Goal: Information Seeking & Learning: Find specific page/section

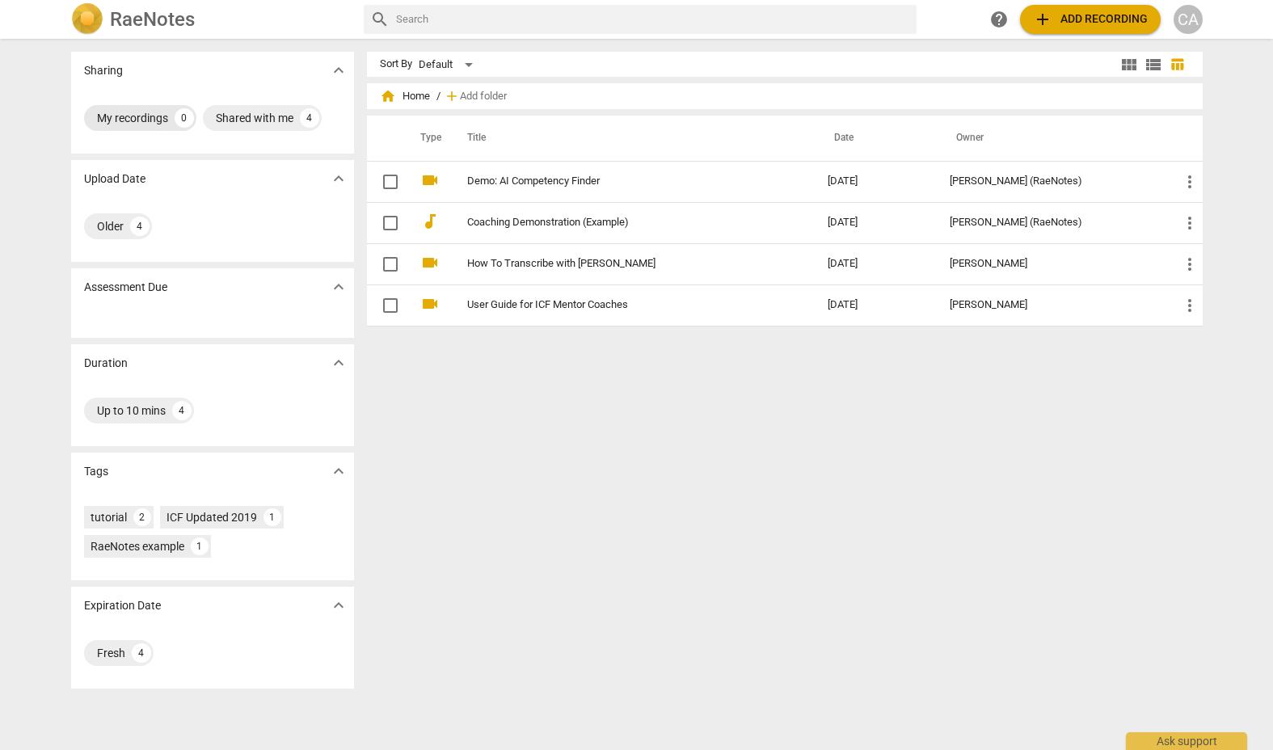
click at [128, 119] on div "My recordings" at bounding box center [132, 118] width 71 height 16
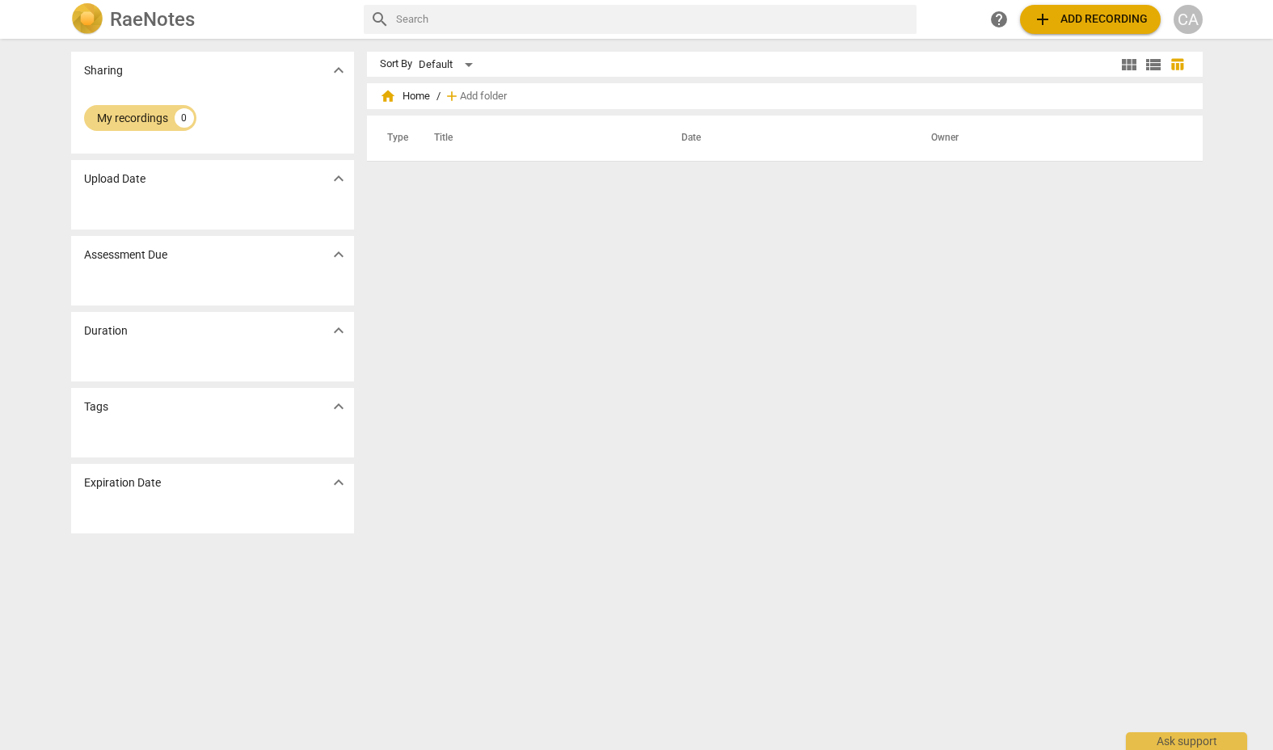
click at [103, 75] on p "Sharing" at bounding box center [103, 70] width 39 height 17
click at [340, 72] on span "expand_more" at bounding box center [338, 70] width 19 height 19
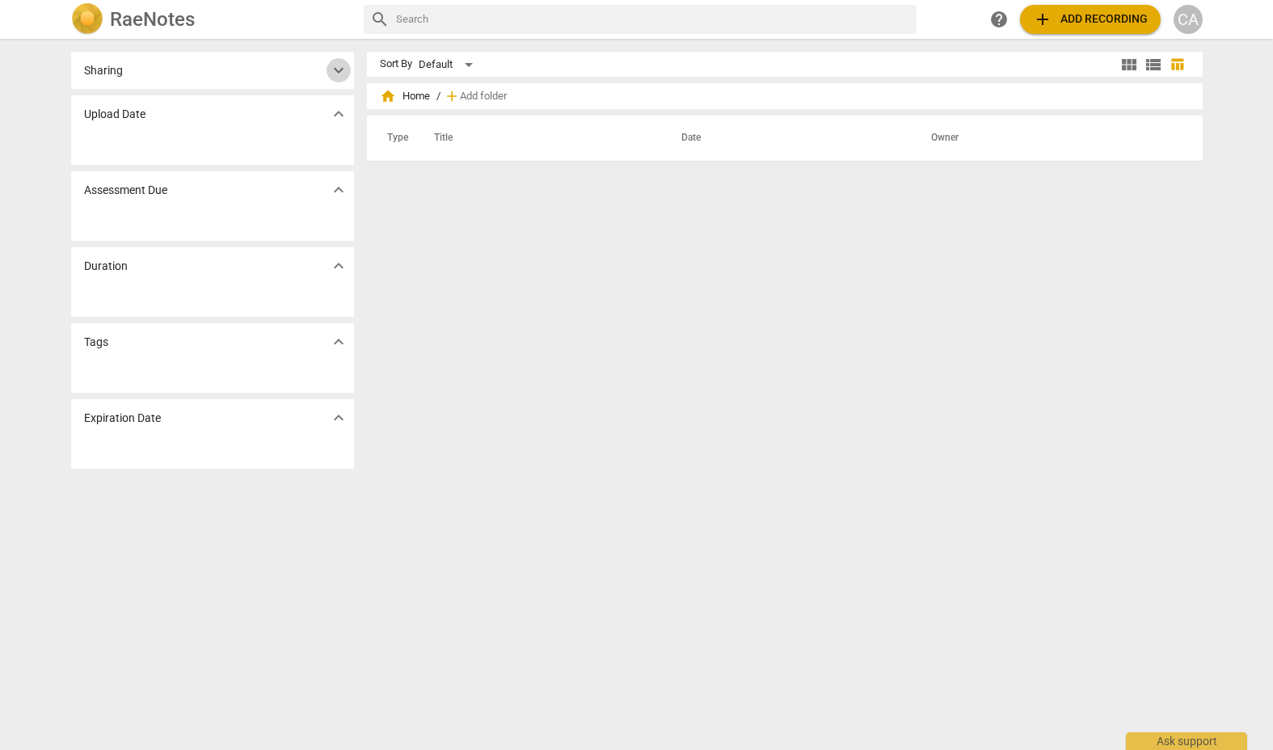
click at [339, 72] on span "expand_more" at bounding box center [338, 70] width 19 height 19
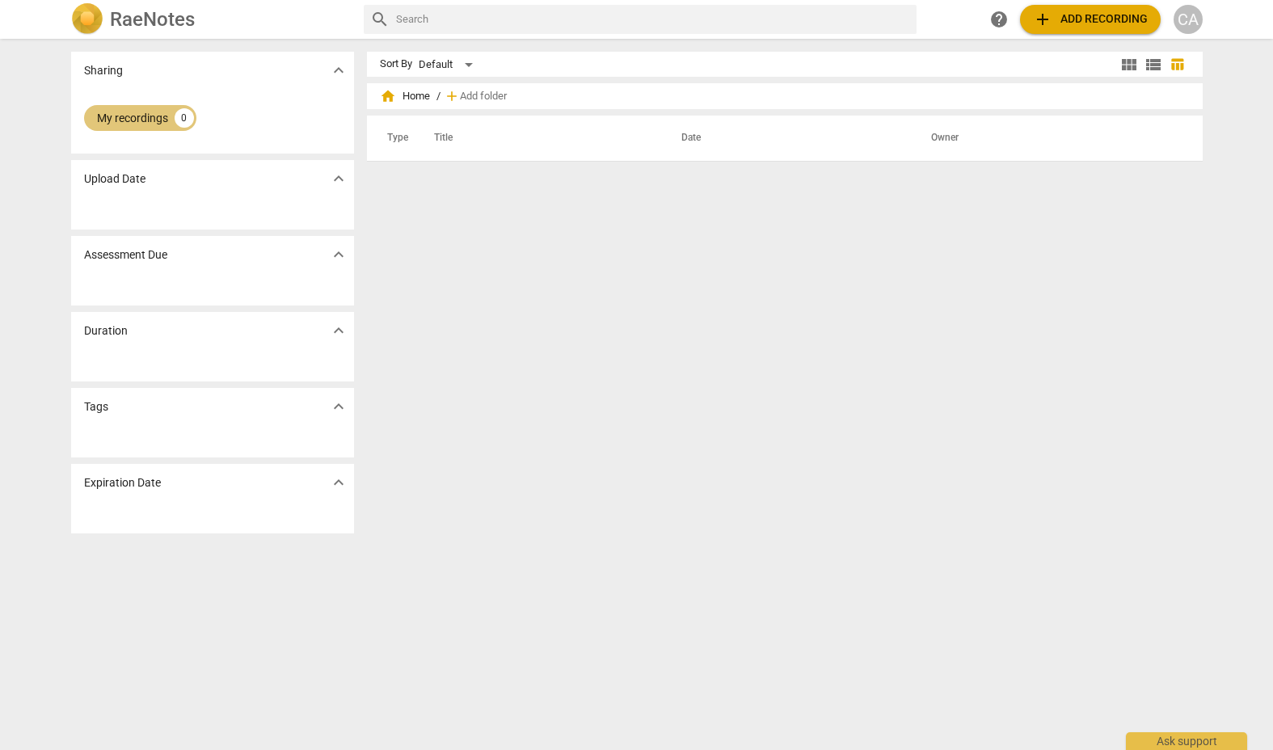
click at [112, 122] on div "My recordings" at bounding box center [132, 118] width 71 height 16
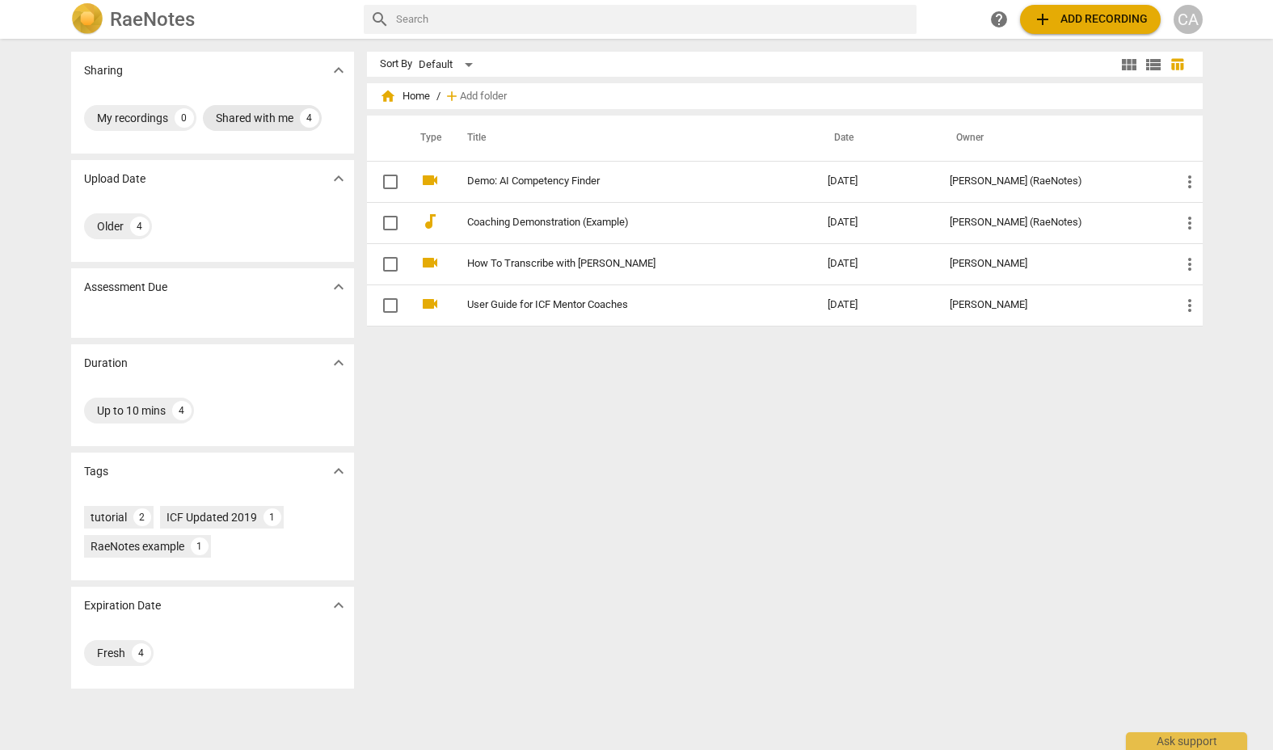
click at [253, 120] on div "Shared with me" at bounding box center [255, 118] width 78 height 16
click at [125, 117] on div "Shared with me" at bounding box center [136, 118] width 78 height 16
click at [674, 23] on div "CA" at bounding box center [1188, 19] width 29 height 29
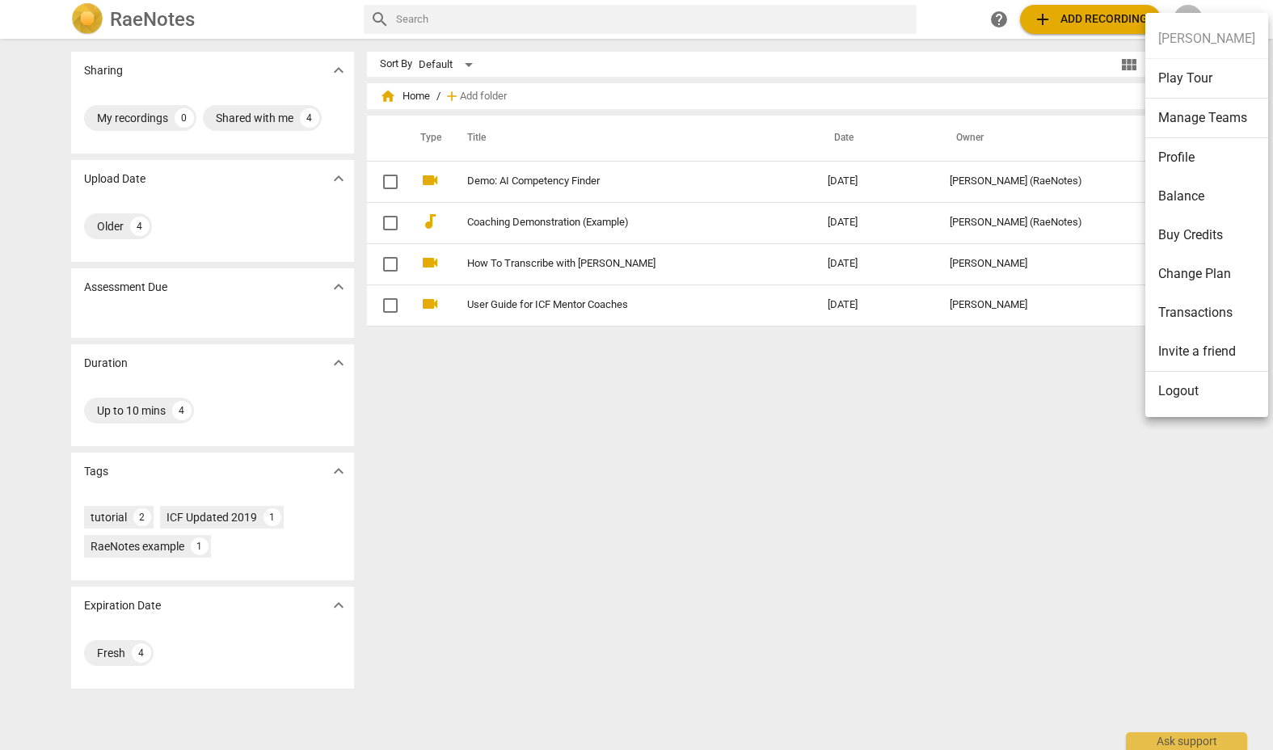
drag, startPoint x: 971, startPoint y: 441, endPoint x: 958, endPoint y: 440, distance: 13.0
click at [674, 441] on div at bounding box center [636, 375] width 1273 height 750
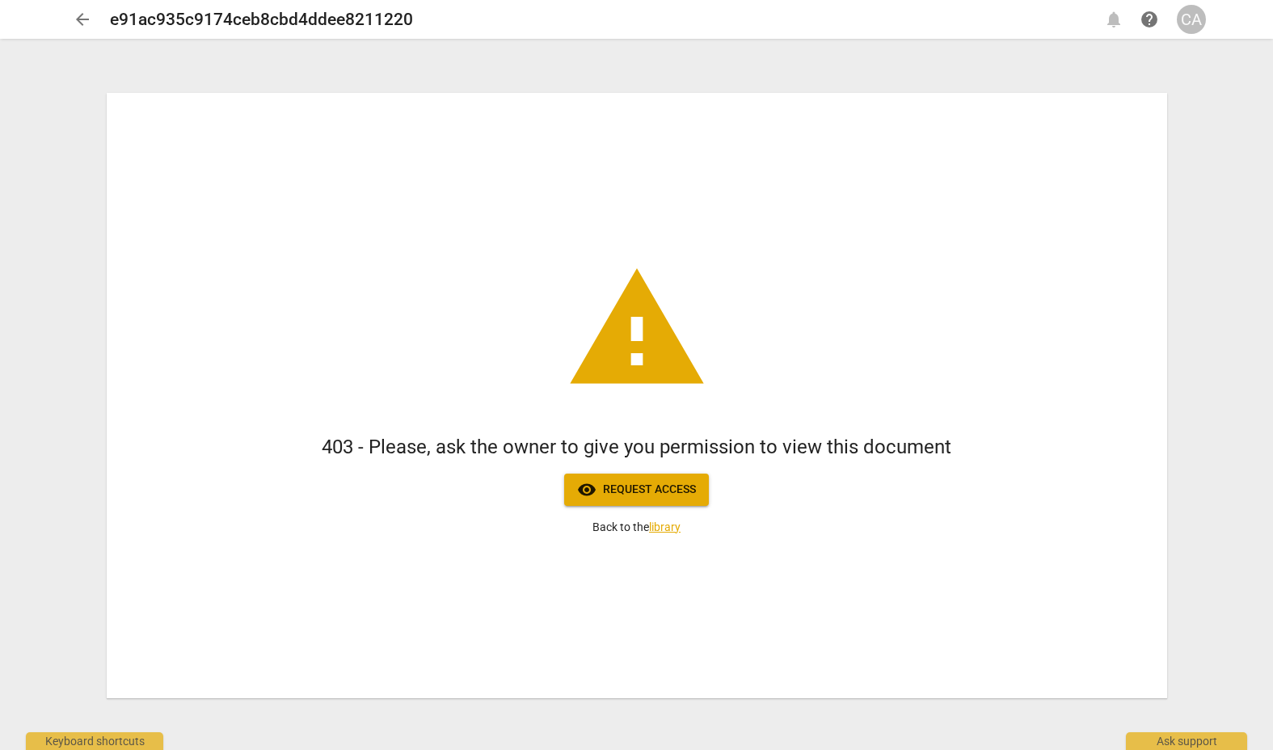
click at [684, 484] on span "visibility Request access" at bounding box center [636, 489] width 119 height 19
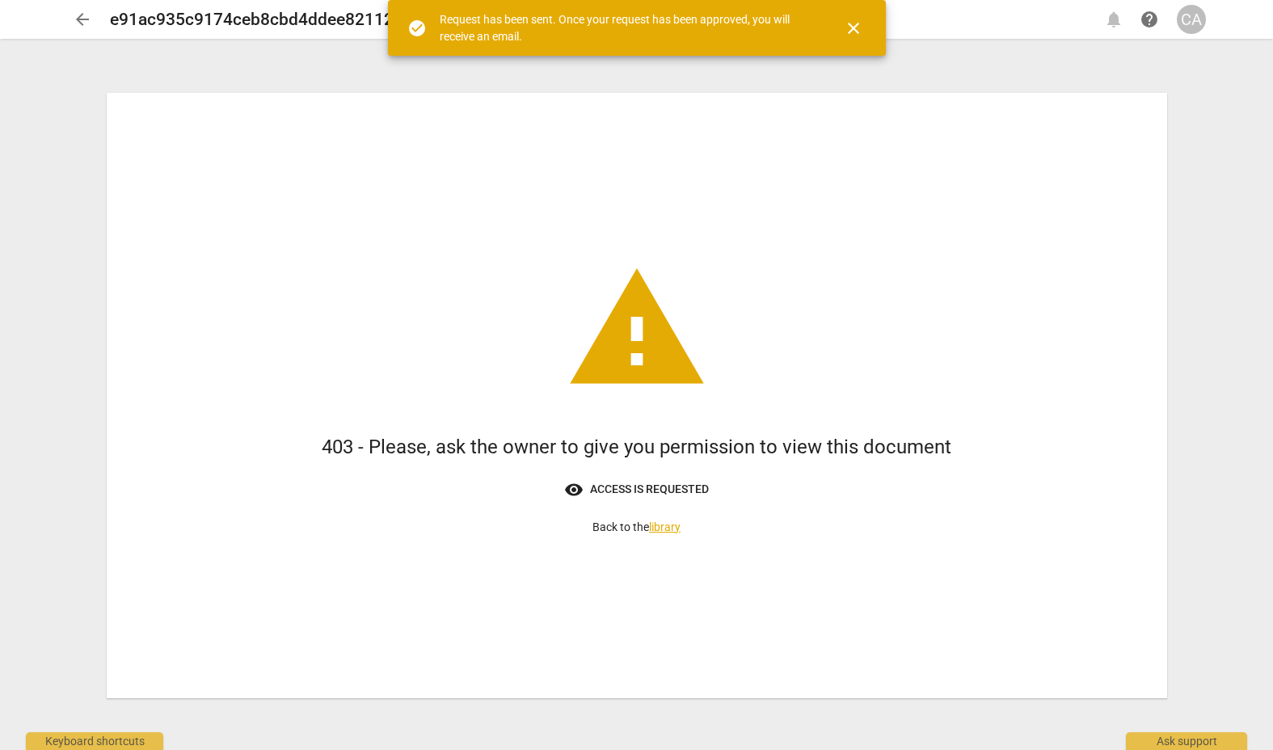
click at [1193, 19] on div "CA" at bounding box center [1191, 19] width 29 height 29
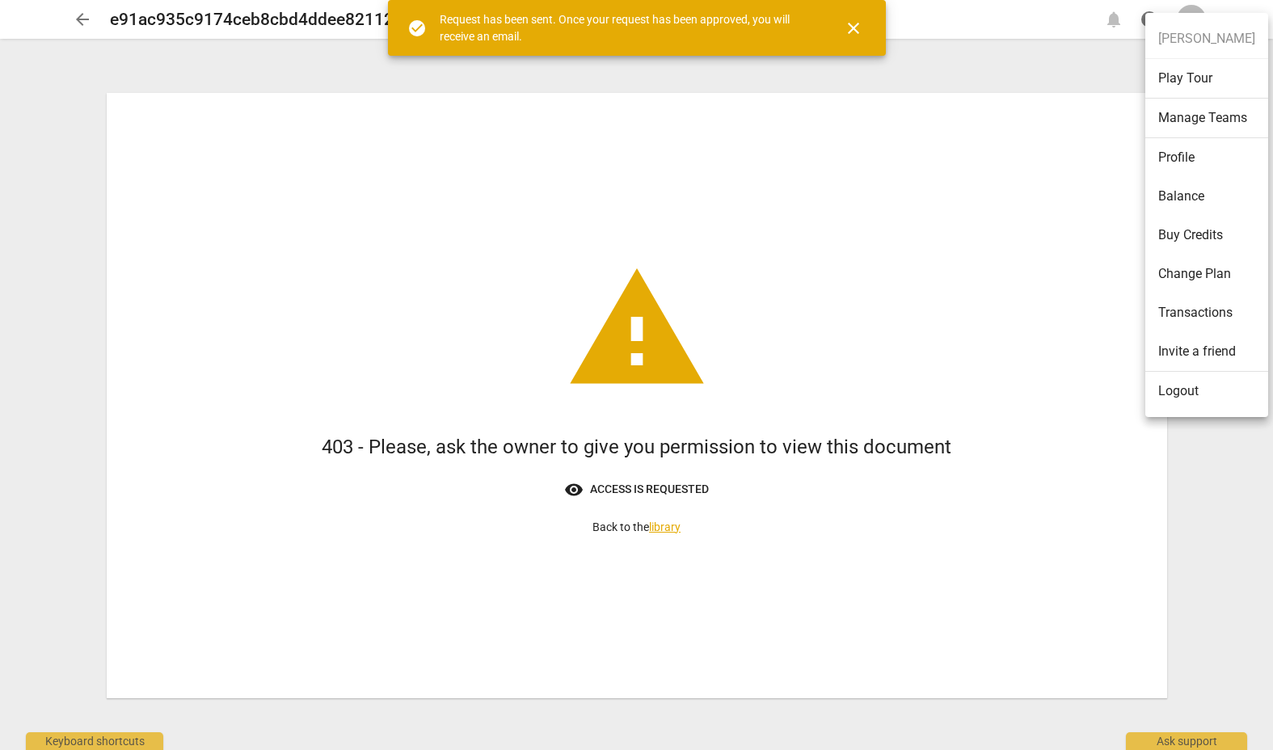
click at [1179, 392] on li "Logout" at bounding box center [1207, 391] width 123 height 39
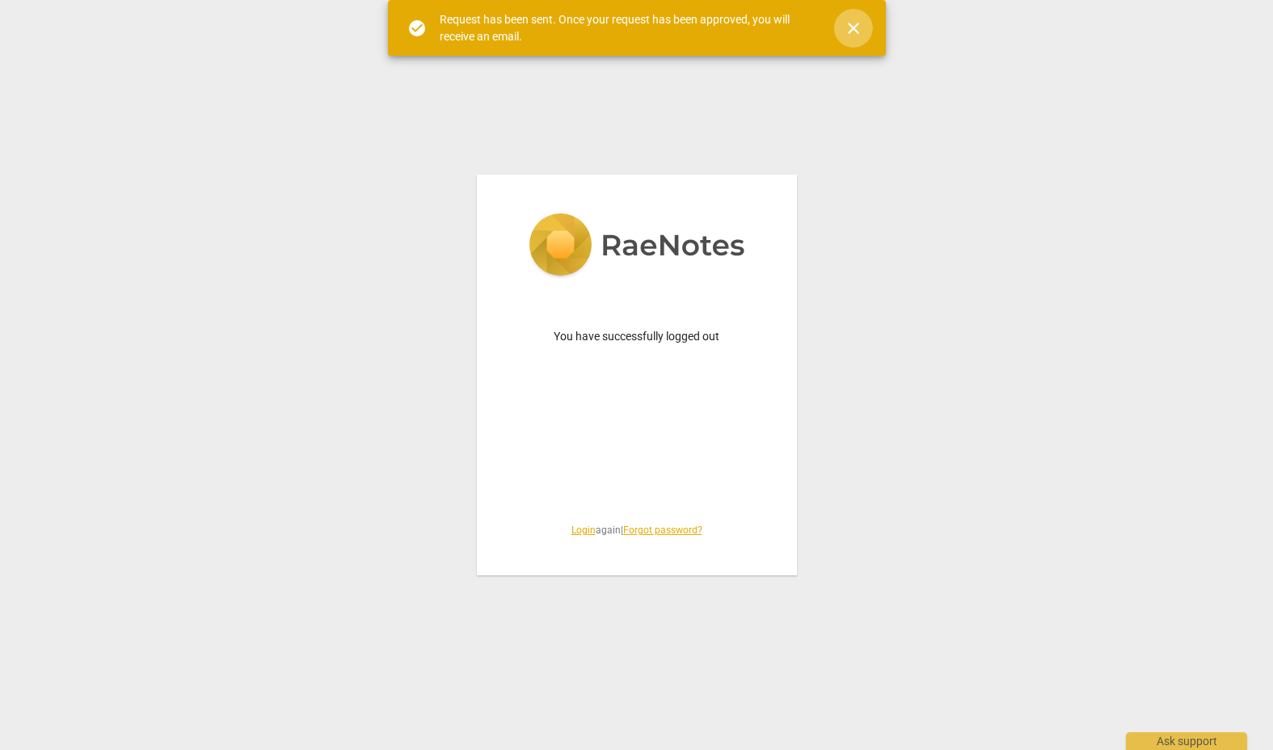
click at [854, 21] on span "close" at bounding box center [853, 28] width 19 height 19
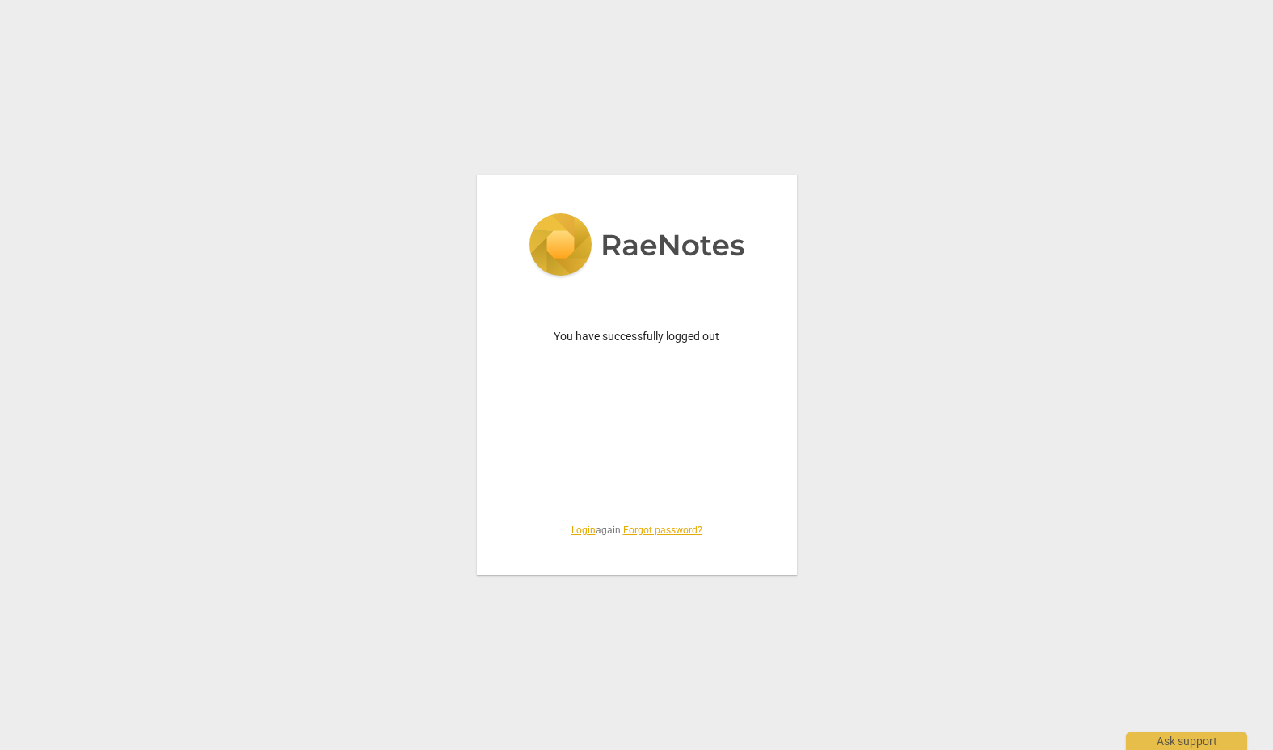
click at [575, 530] on link "Login" at bounding box center [584, 530] width 24 height 11
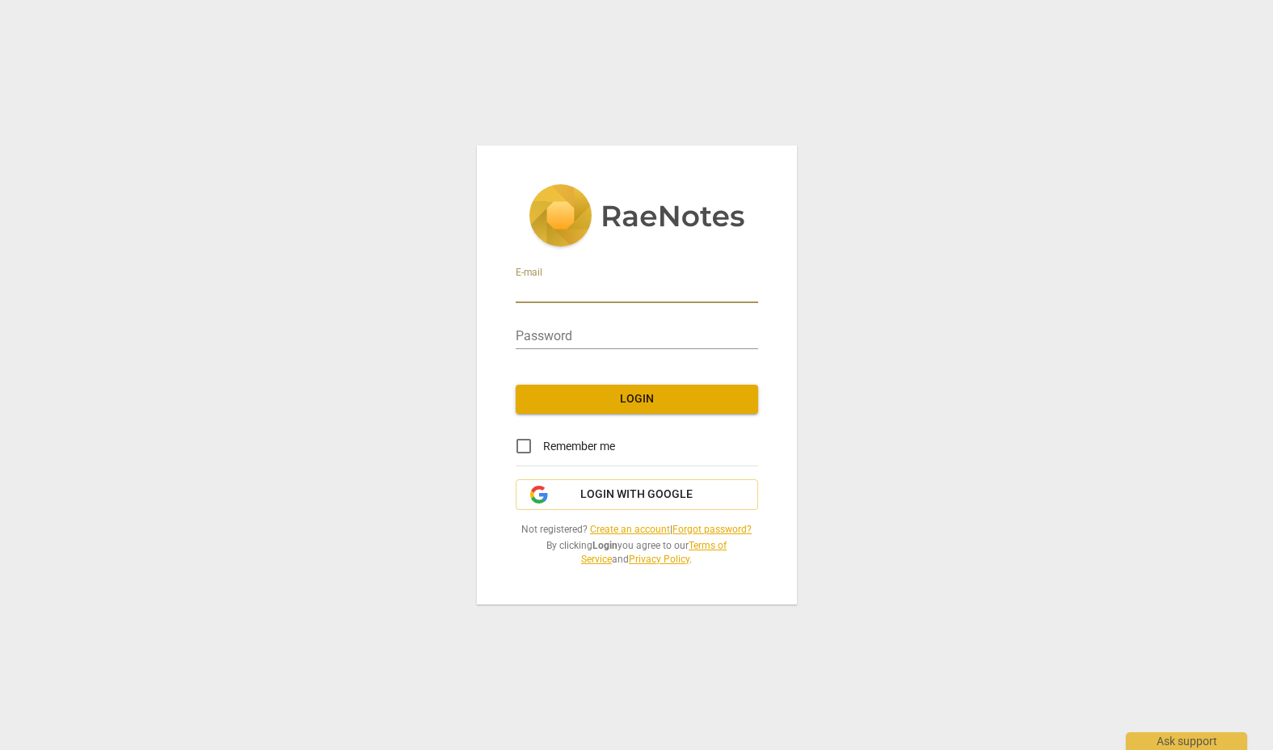
click at [544, 294] on input "email" at bounding box center [637, 291] width 243 height 23
type input "[PERSON_NAME][EMAIL_ADDRESS][DOMAIN_NAME]"
click at [634, 402] on span "Login" at bounding box center [637, 399] width 217 height 16
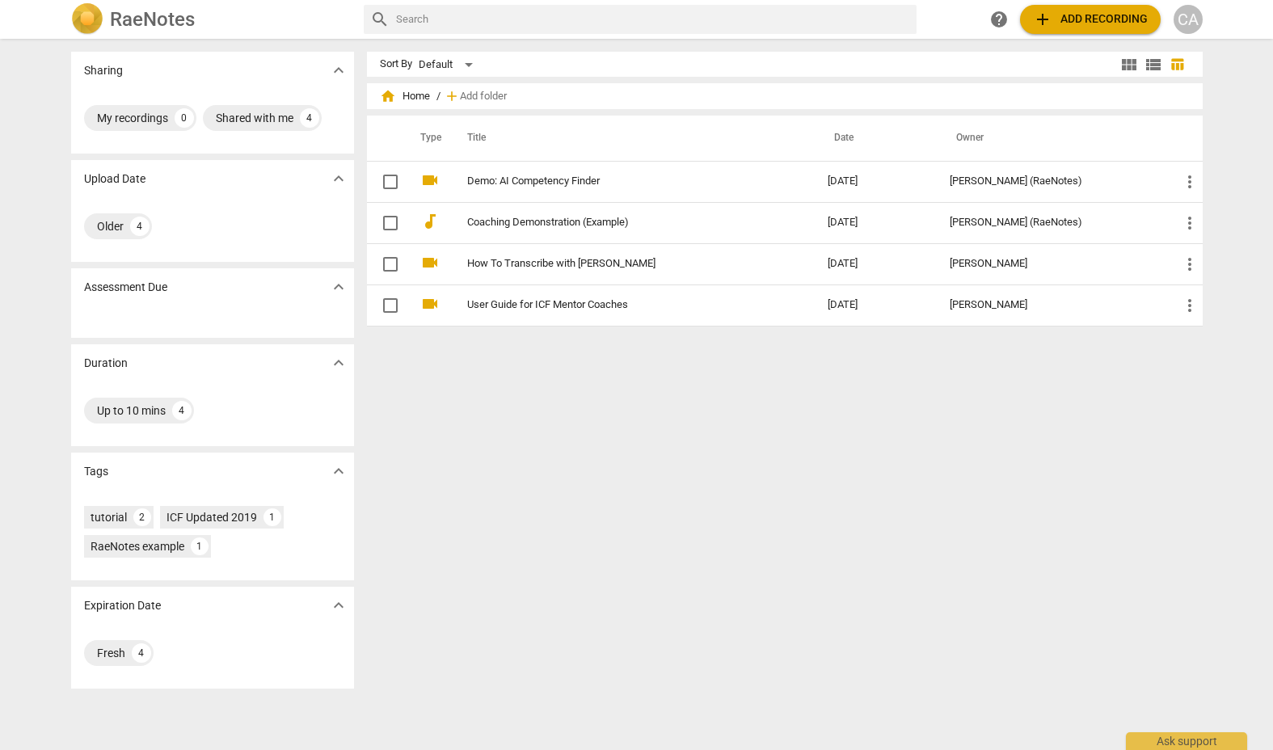
click at [1191, 15] on div "CA" at bounding box center [1188, 19] width 29 height 29
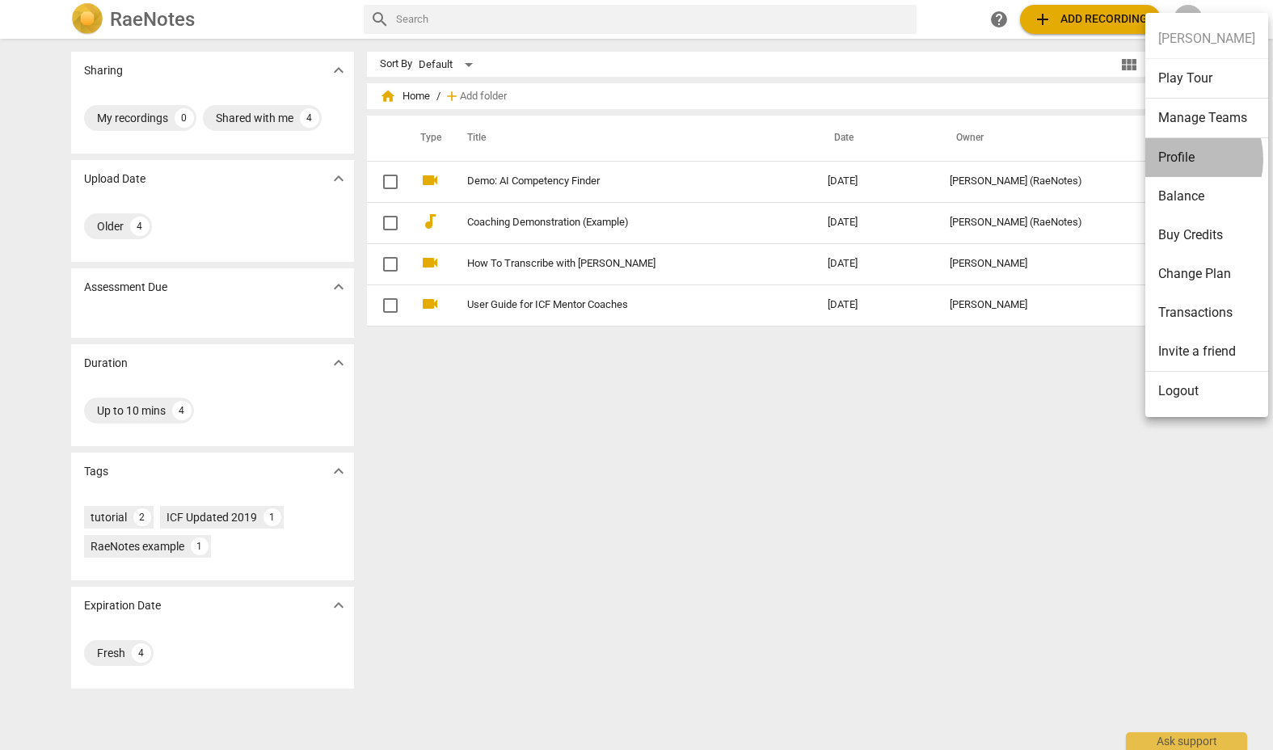
click at [1173, 159] on li "Profile" at bounding box center [1207, 157] width 123 height 39
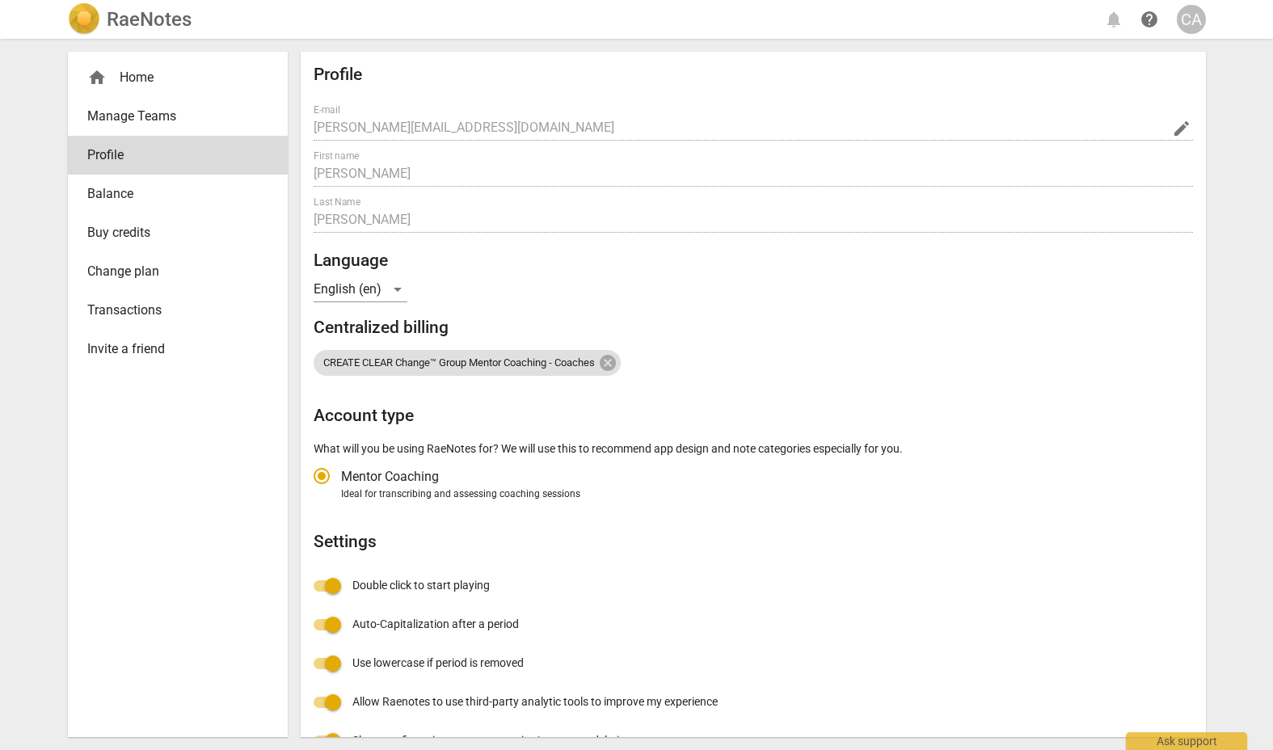
radio input "false"
click at [1196, 18] on div "CA" at bounding box center [1191, 19] width 29 height 29
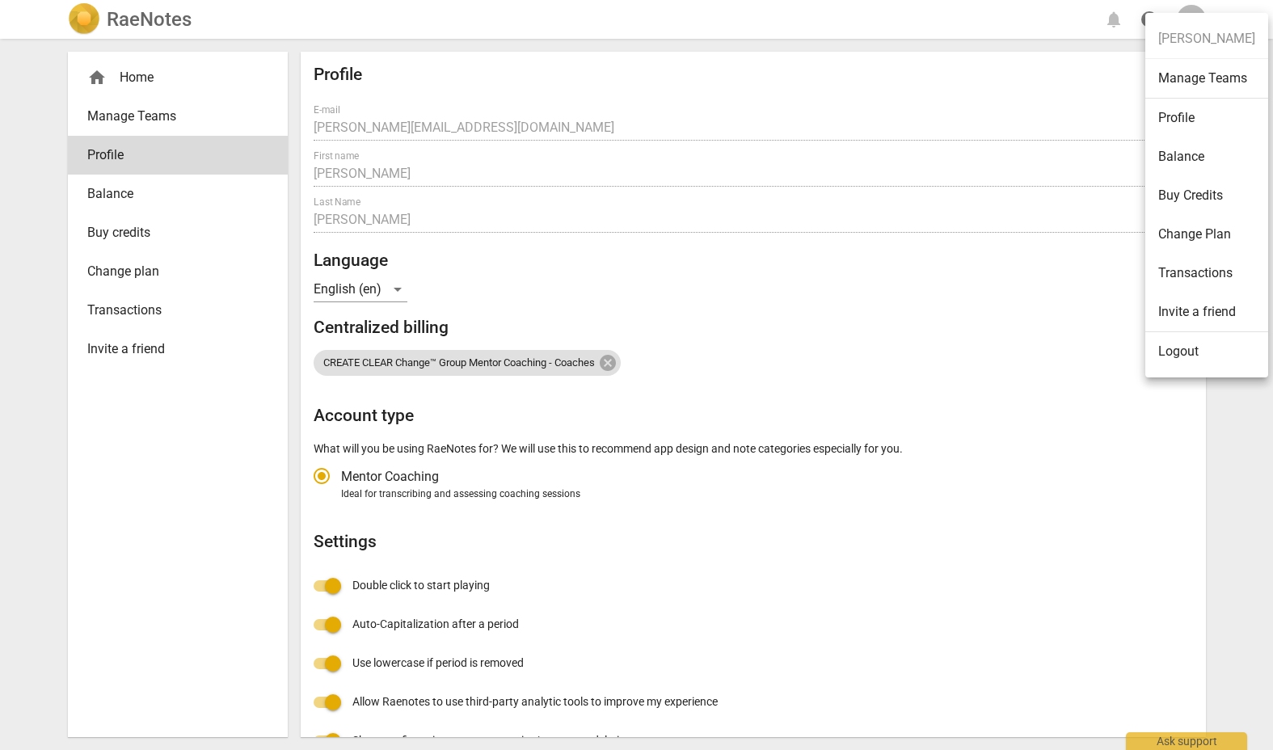
click at [127, 19] on div at bounding box center [636, 375] width 1273 height 750
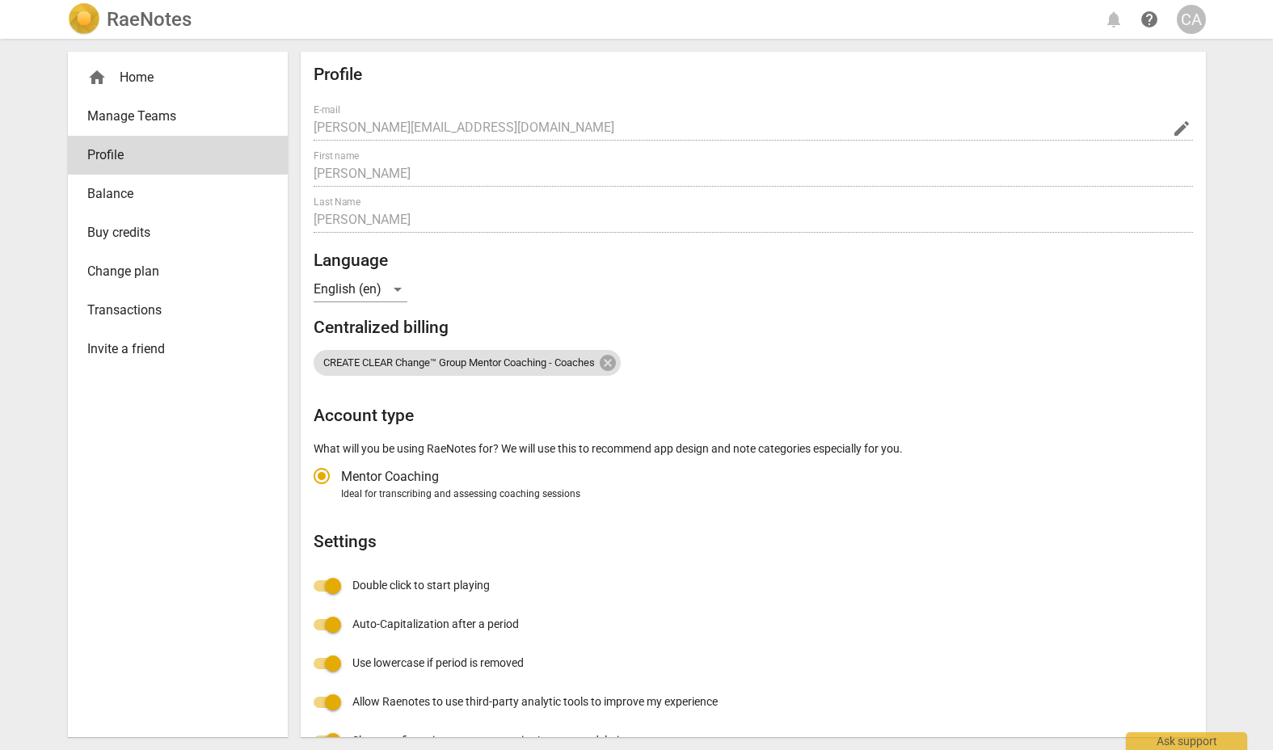
click at [128, 19] on h2 "RaeNotes" at bounding box center [149, 19] width 85 height 23
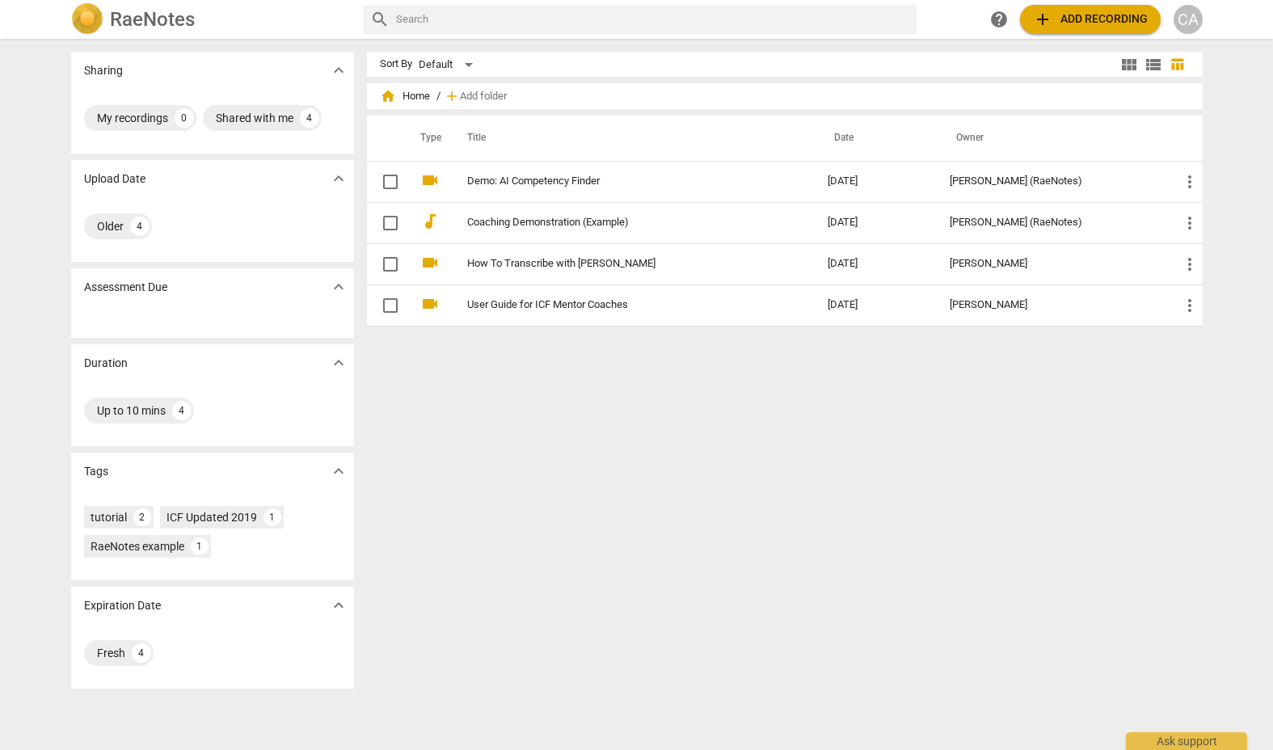
click at [1189, 16] on div "CA" at bounding box center [1188, 19] width 29 height 29
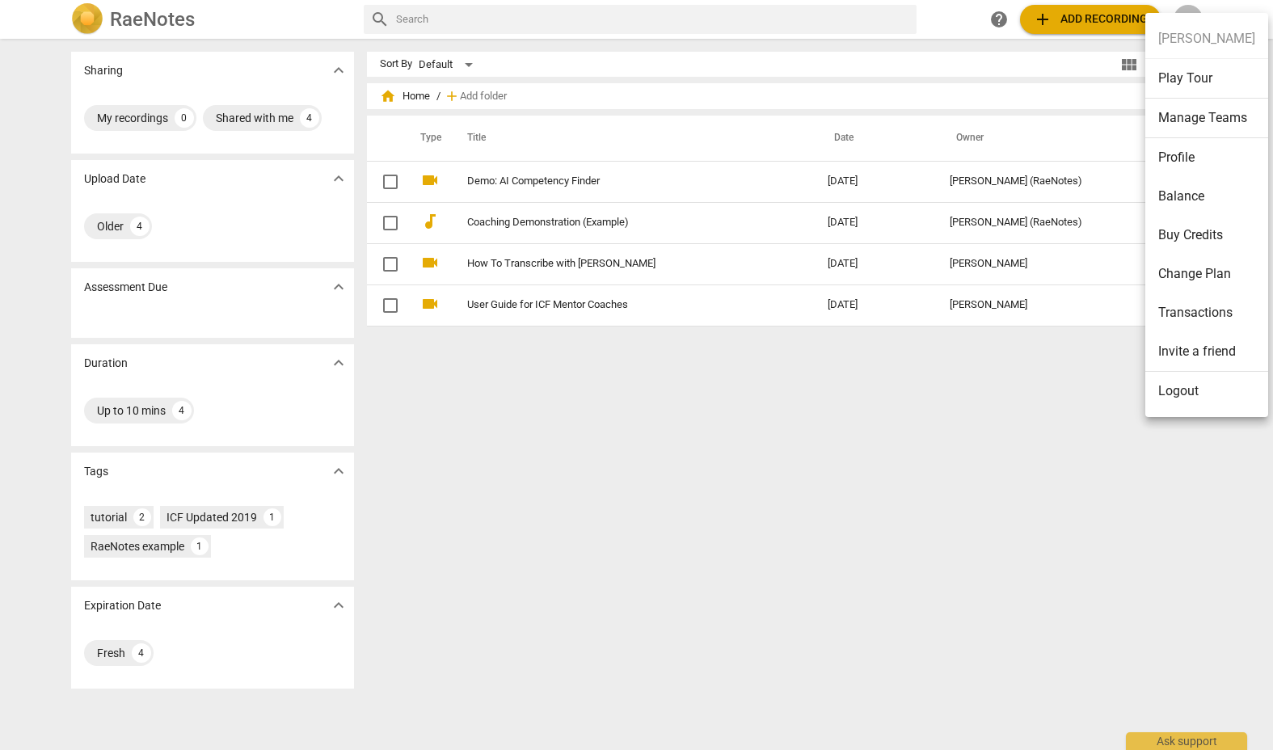
click at [1182, 386] on li "Logout" at bounding box center [1207, 391] width 123 height 39
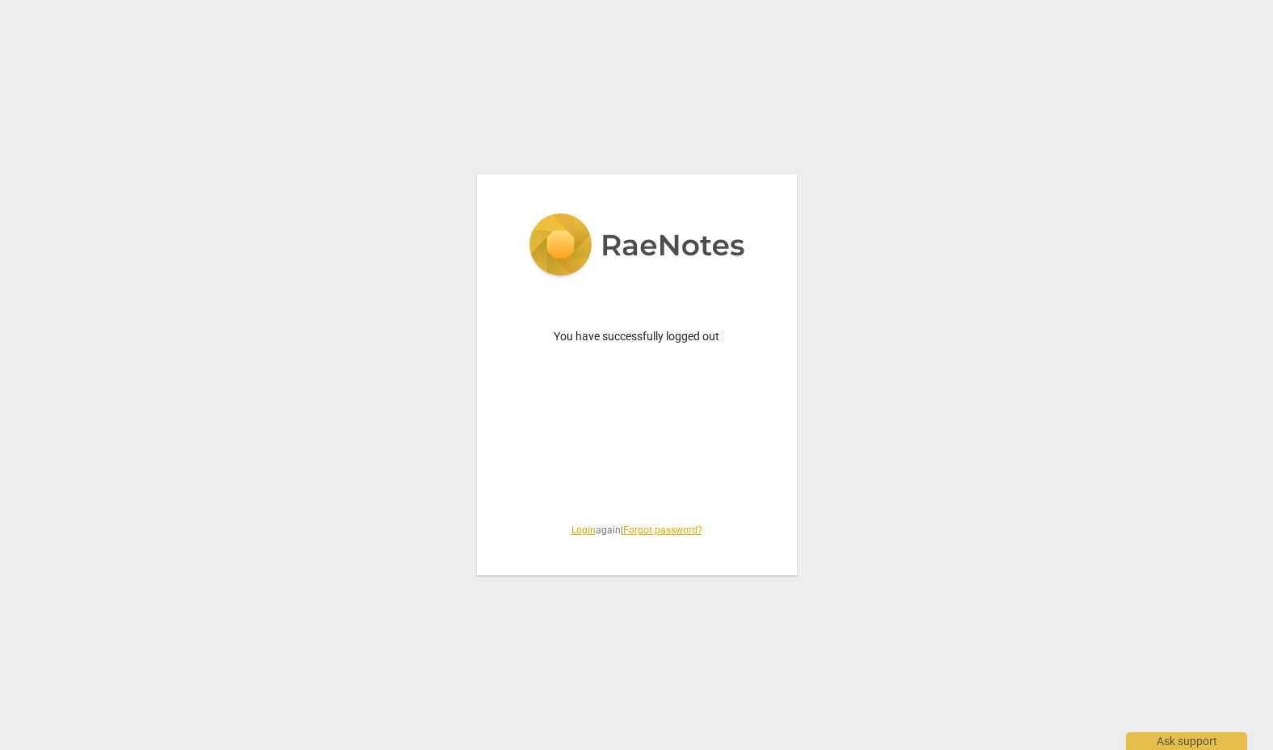
click at [575, 531] on link "Login" at bounding box center [584, 530] width 24 height 11
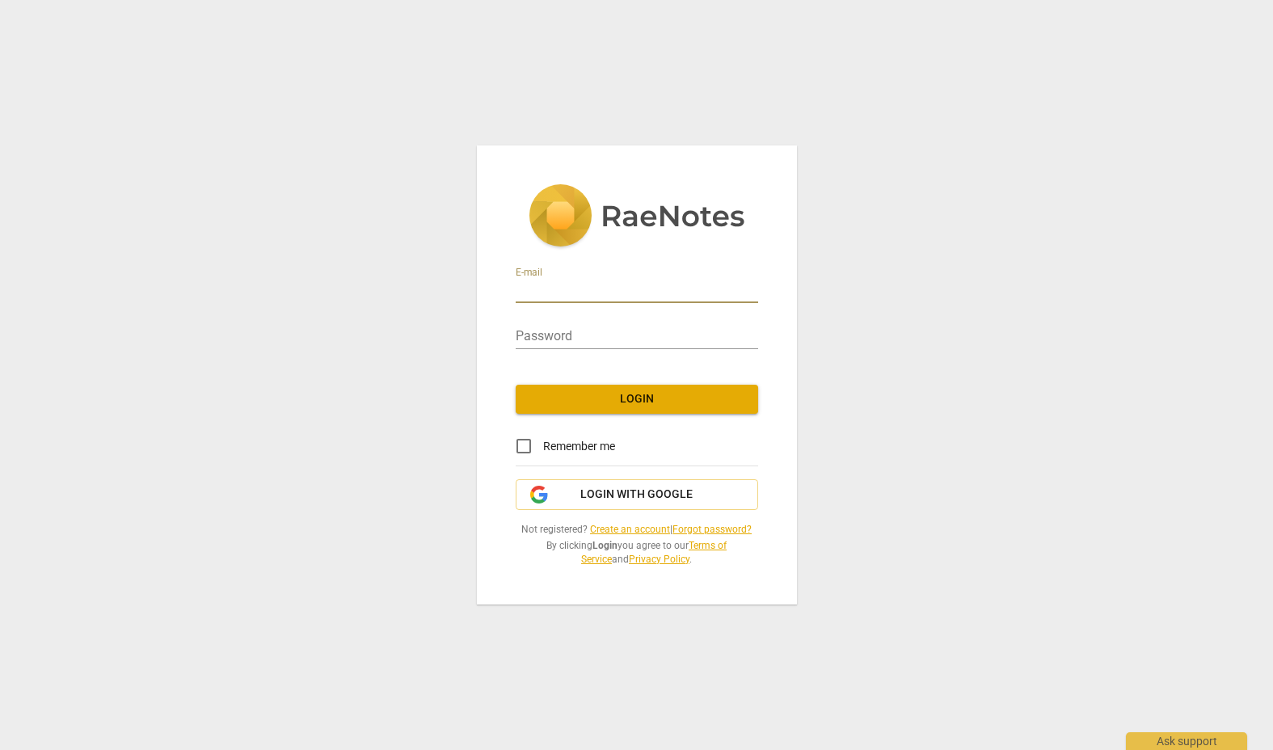
click at [553, 291] on input "email" at bounding box center [637, 291] width 243 height 23
type input "[PERSON_NAME][EMAIL_ADDRESS][DOMAIN_NAME]"
click at [639, 394] on span "Login" at bounding box center [637, 399] width 217 height 16
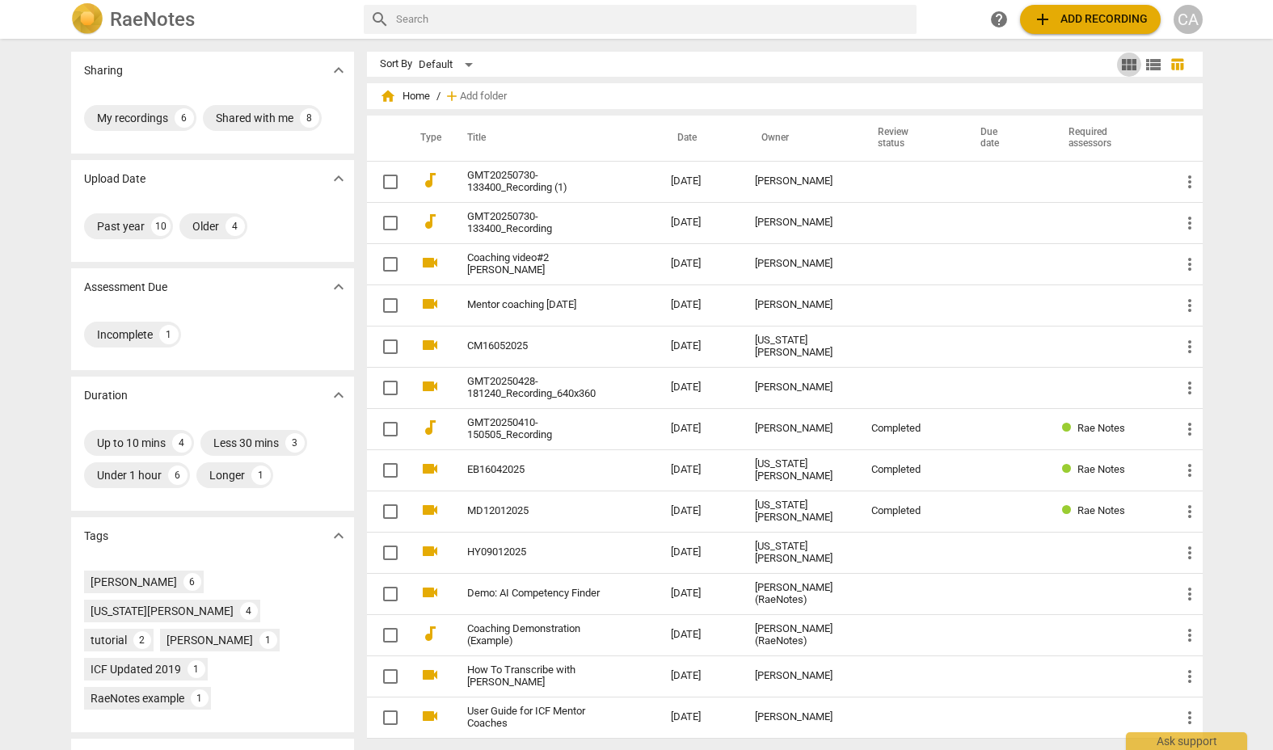
click at [1125, 59] on span "view_module" at bounding box center [1129, 64] width 19 height 19
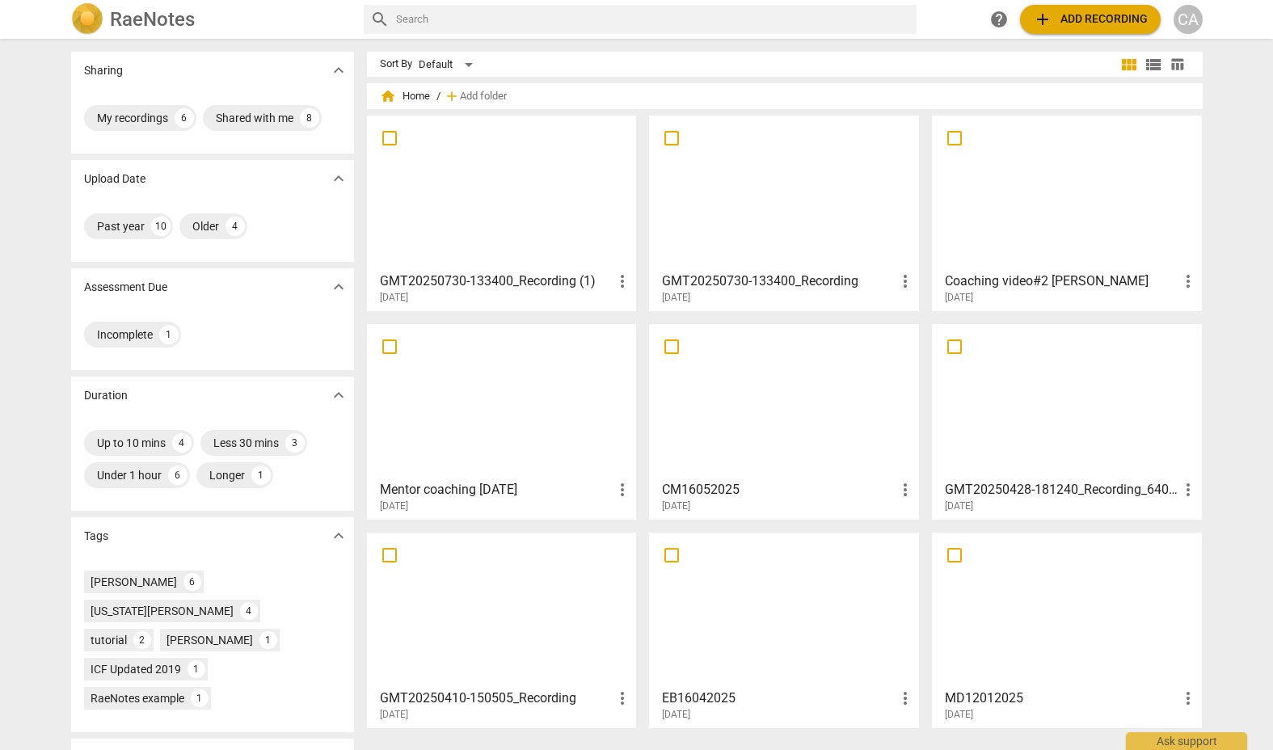
click at [1193, 19] on div "CA" at bounding box center [1188, 19] width 29 height 29
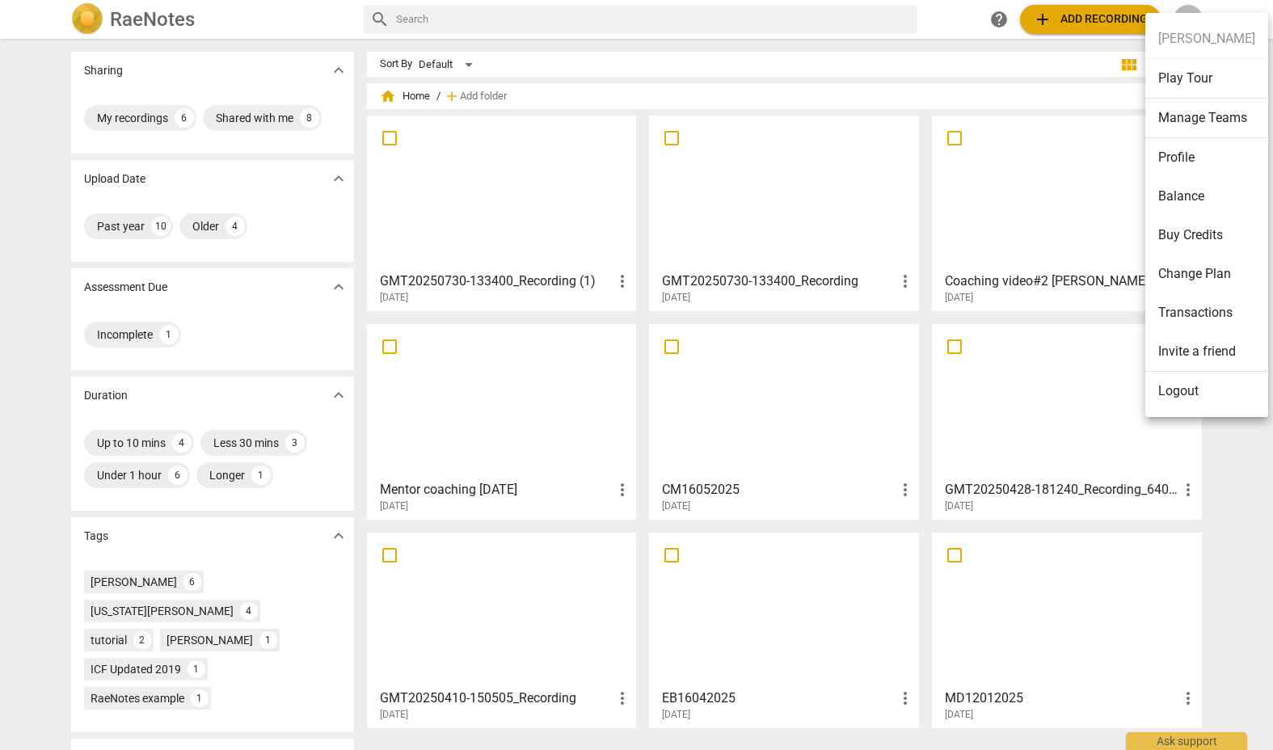
click at [1176, 388] on li "Logout" at bounding box center [1207, 391] width 123 height 39
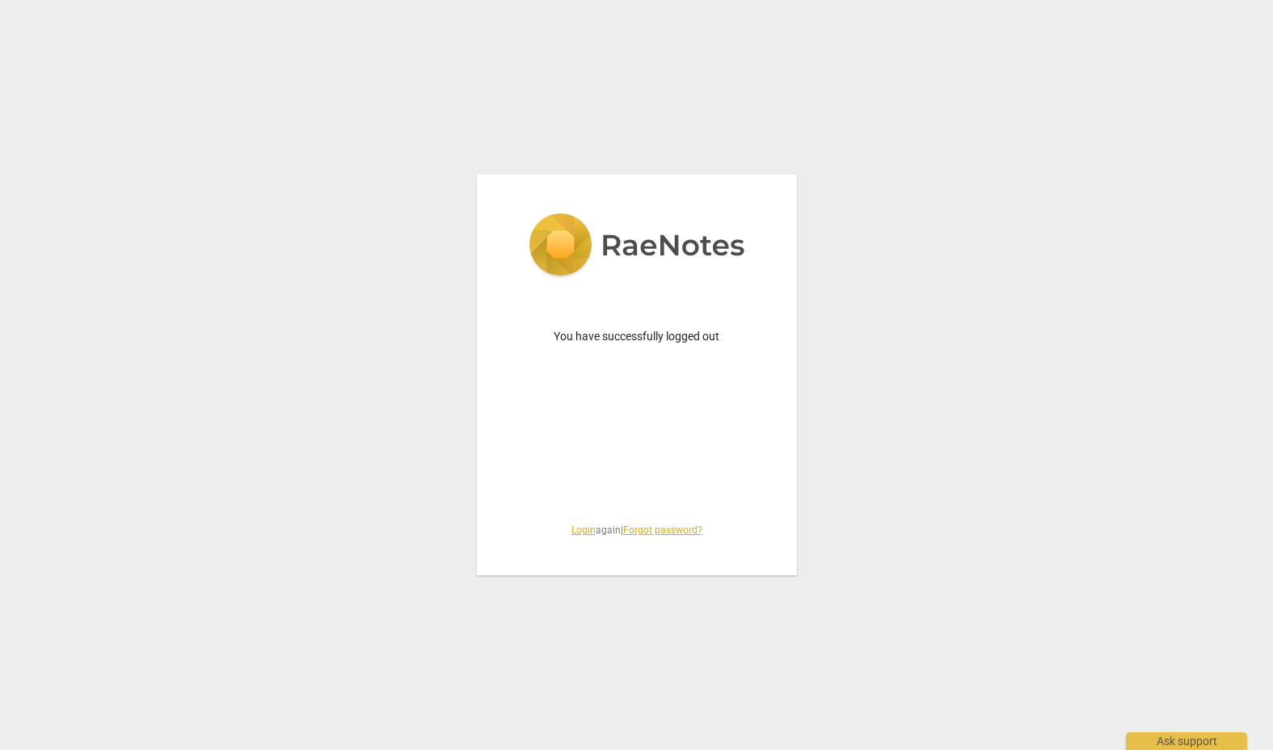
click at [578, 531] on link "Login" at bounding box center [584, 530] width 24 height 11
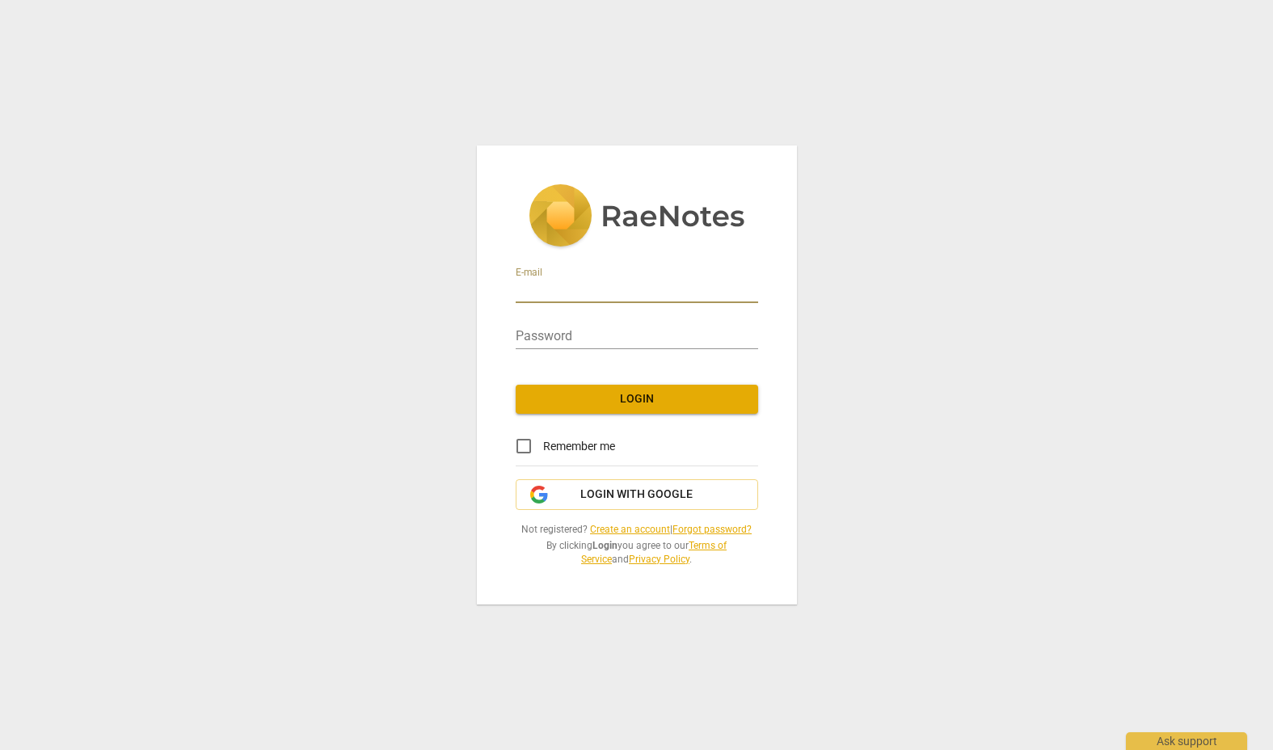
click at [545, 291] on input "email" at bounding box center [637, 291] width 243 height 23
type input "[PERSON_NAME][EMAIL_ADDRESS][DOMAIN_NAME]"
click at [654, 395] on span "Login" at bounding box center [637, 399] width 217 height 16
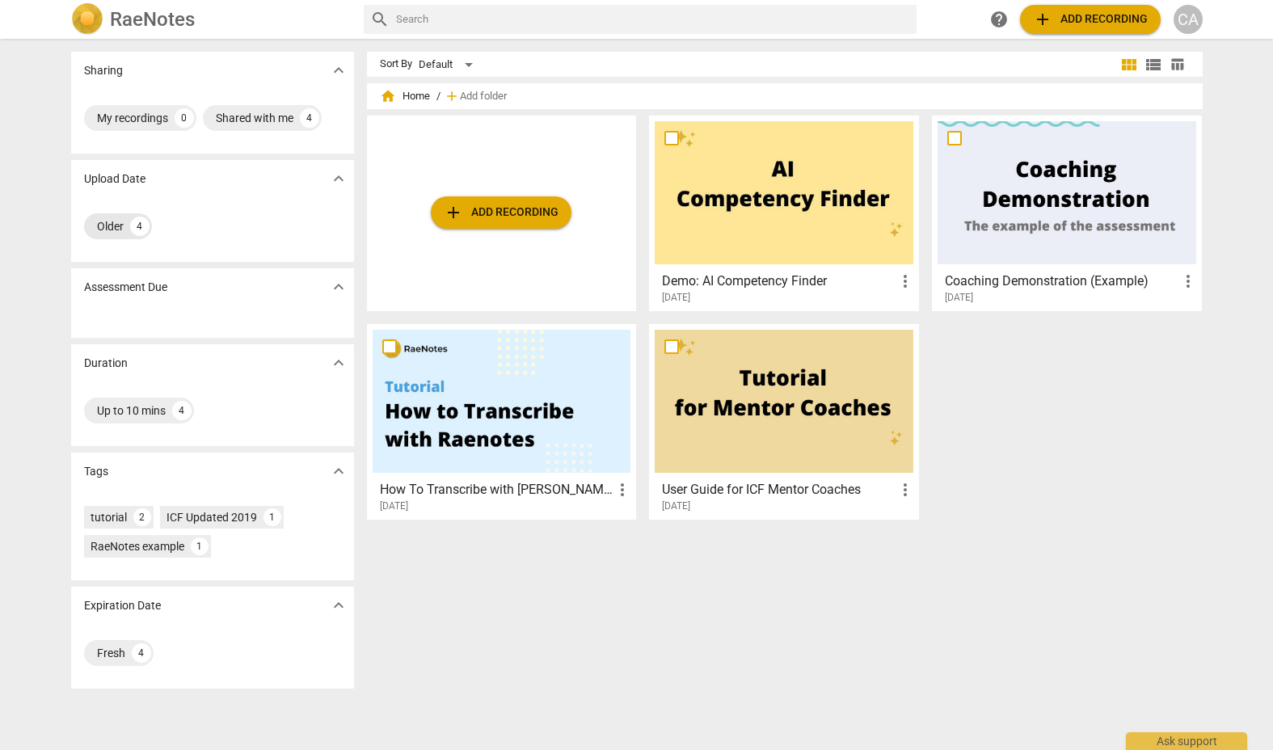
click at [104, 226] on div "Older" at bounding box center [110, 226] width 27 height 16
click at [129, 288] on p "Assessment Due" at bounding box center [125, 287] width 83 height 17
click at [205, 519] on div "ICF Updated 2019" at bounding box center [212, 517] width 91 height 16
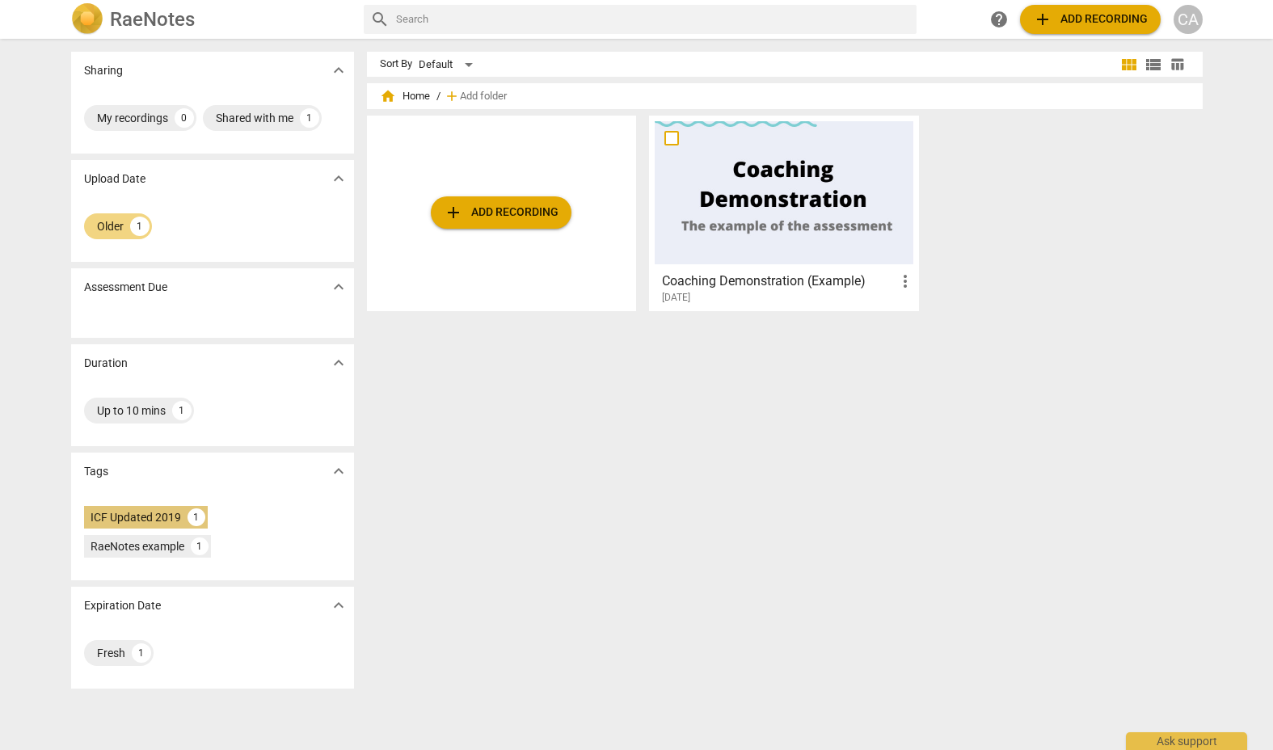
click at [163, 516] on div "ICF Updated 2019" at bounding box center [136, 517] width 91 height 16
